Goal: Task Accomplishment & Management: Complete application form

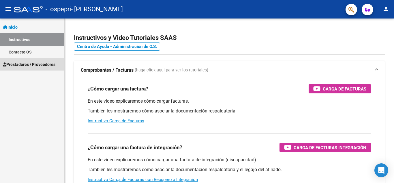
click at [44, 66] on span "Prestadores / Proveedores" at bounding box center [29, 64] width 53 height 6
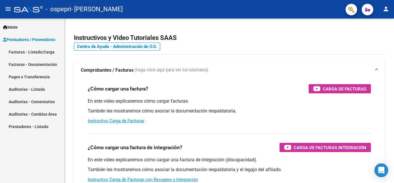
click at [32, 52] on link "Facturas - Listado/Carga" at bounding box center [32, 52] width 64 height 12
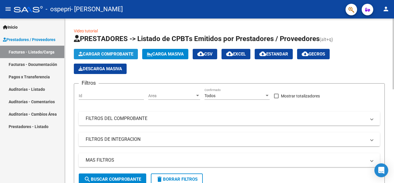
click at [118, 56] on span "Cargar Comprobante" at bounding box center [105, 53] width 55 height 5
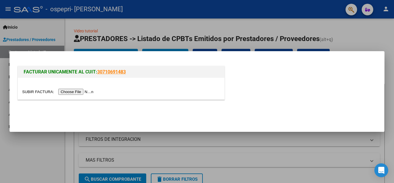
click at [77, 91] on input "file" at bounding box center [58, 92] width 73 height 6
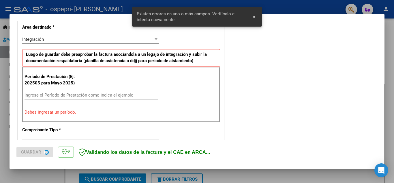
scroll to position [142, 0]
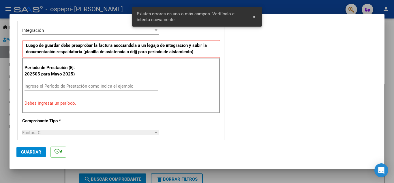
click at [106, 85] on input "Ingrese el Período de Prestación como indica el ejemplo" at bounding box center [91, 85] width 133 height 5
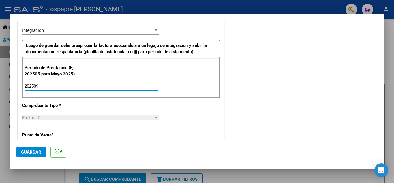
type input "202509"
click at [28, 154] on span "Guardar" at bounding box center [31, 151] width 20 height 5
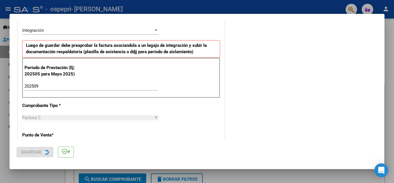
scroll to position [0, 0]
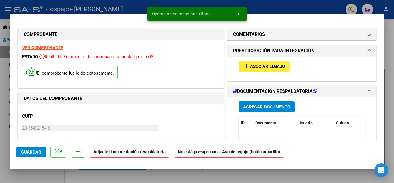
click at [252, 106] on span "Agregar Documento" at bounding box center [266, 106] width 47 height 5
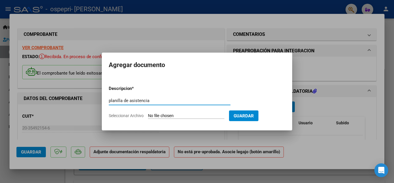
type input "planilla de asistencia"
click at [179, 115] on input "Seleccionar Archivo" at bounding box center [186, 115] width 76 height 5
type input "C:\fakepath\Image to PDF [DATE] 21.01.09.pdf"
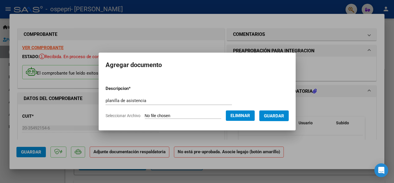
click at [278, 117] on span "Guardar" at bounding box center [274, 115] width 20 height 5
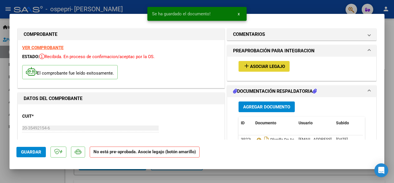
click at [270, 63] on button "add Asociar Legajo" at bounding box center [264, 66] width 51 height 11
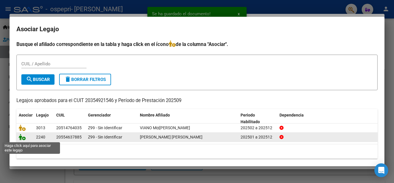
click at [22, 138] on icon at bounding box center [22, 137] width 7 height 6
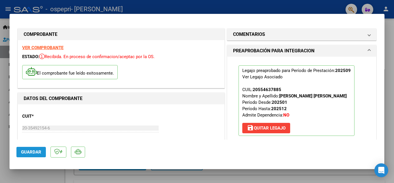
click at [34, 152] on span "Guardar" at bounding box center [31, 151] width 20 height 5
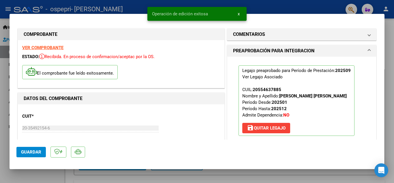
click at [239, 14] on span "x" at bounding box center [239, 13] width 2 height 5
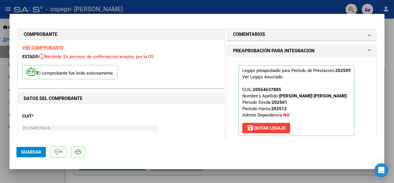
click at [275, 4] on div at bounding box center [197, 91] width 394 height 183
type input "$ 0,00"
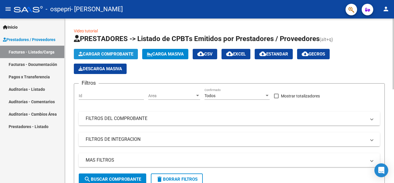
click at [94, 57] on button "Cargar Comprobante" at bounding box center [106, 54] width 64 height 10
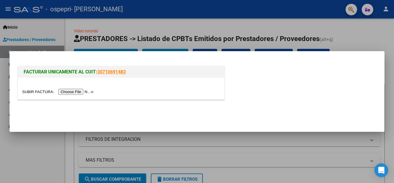
click at [83, 91] on input "file" at bounding box center [58, 92] width 73 height 6
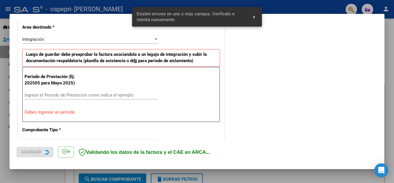
scroll to position [142, 0]
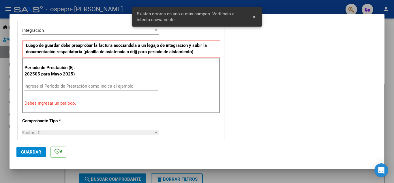
click at [117, 86] on input "Ingrese el Período de Prestación como indica el ejemplo" at bounding box center [91, 85] width 133 height 5
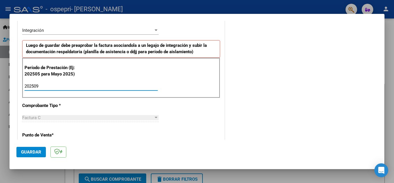
type input "202509"
click at [31, 153] on span "Guardar" at bounding box center [31, 151] width 20 height 5
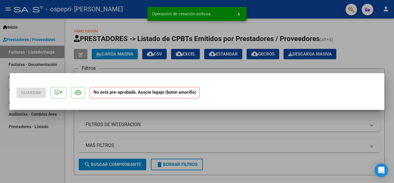
scroll to position [0, 0]
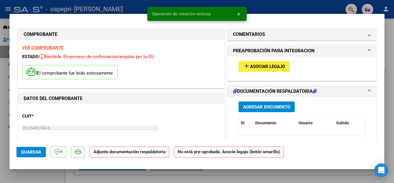
click at [265, 67] on span "Asociar Legajo" at bounding box center [267, 66] width 35 height 5
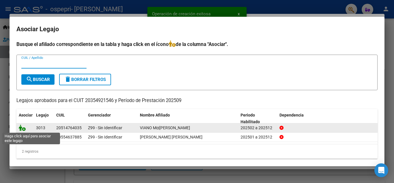
click at [22, 129] on icon at bounding box center [22, 127] width 7 height 6
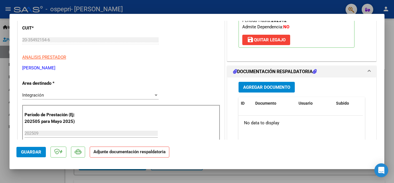
scroll to position [100, 0]
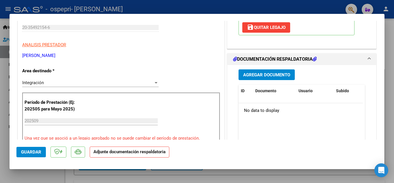
click at [277, 75] on span "Agregar Documento" at bounding box center [266, 74] width 47 height 5
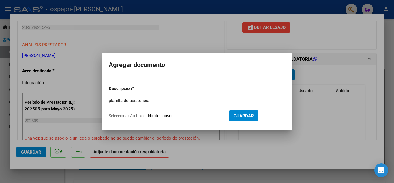
type input "planilla de asistencia"
click at [179, 115] on input "Seleccionar Archivo" at bounding box center [186, 115] width 76 height 5
type input "C:\fakepath\Image to PDF [DATE] 21.00.46.pdf"
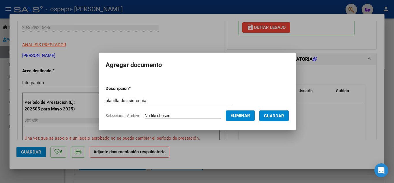
click at [277, 115] on span "Guardar" at bounding box center [274, 115] width 20 height 5
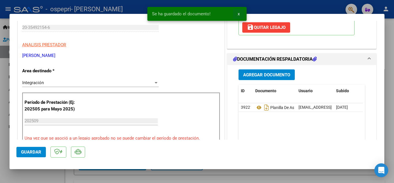
click at [239, 14] on span "x" at bounding box center [239, 13] width 2 height 5
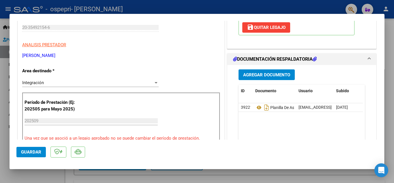
click at [270, 8] on div at bounding box center [197, 91] width 394 height 183
type input "$ 0,00"
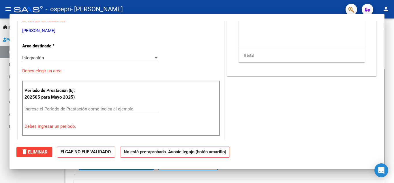
scroll to position [83, 0]
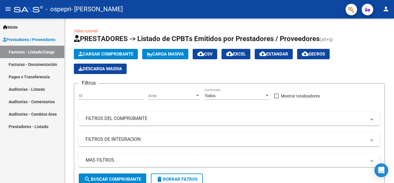
click at [43, 55] on link "Facturas - Listado/Carga" at bounding box center [32, 52] width 64 height 12
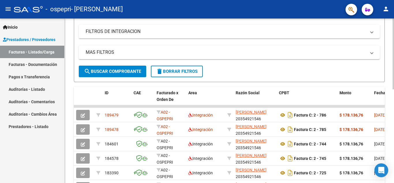
scroll to position [109, 0]
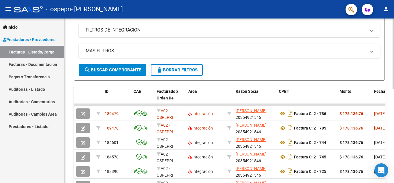
click at [391, 104] on div "Video tutorial PRESTADORES -> Listado de CPBTs Emitidos por Prestadores / Prove…" at bounding box center [230, 97] width 331 height 376
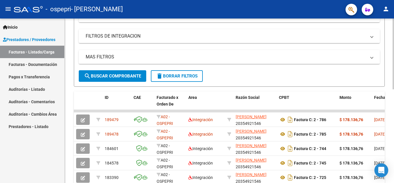
scroll to position [102, 0]
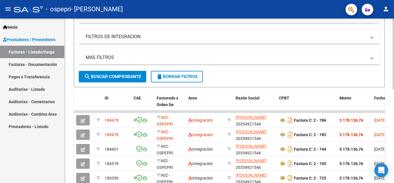
click at [394, 120] on div at bounding box center [393, 98] width 1 height 71
